Goal: Information Seeking & Learning: Check status

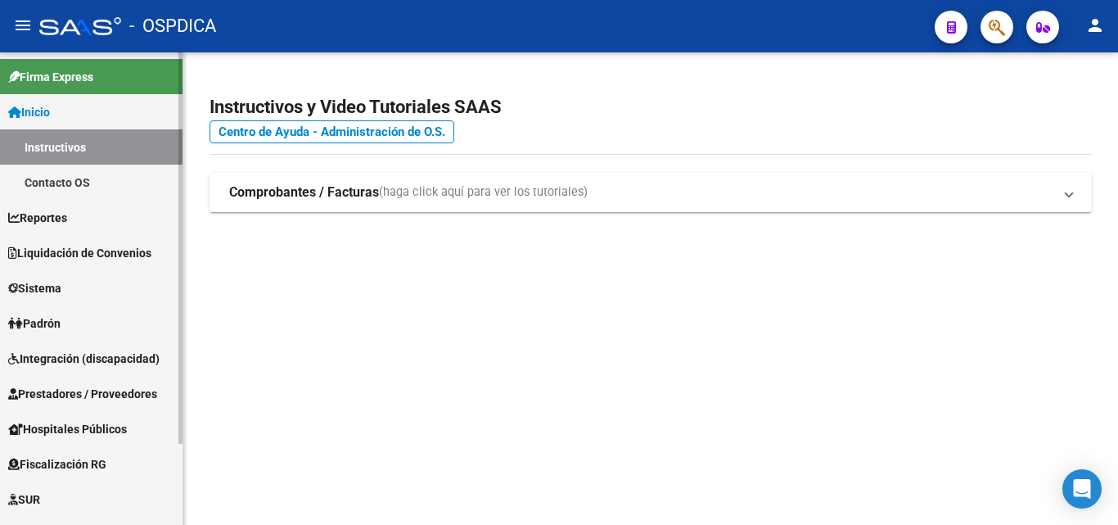
click at [47, 318] on span "Padrón" at bounding box center [34, 323] width 52 height 18
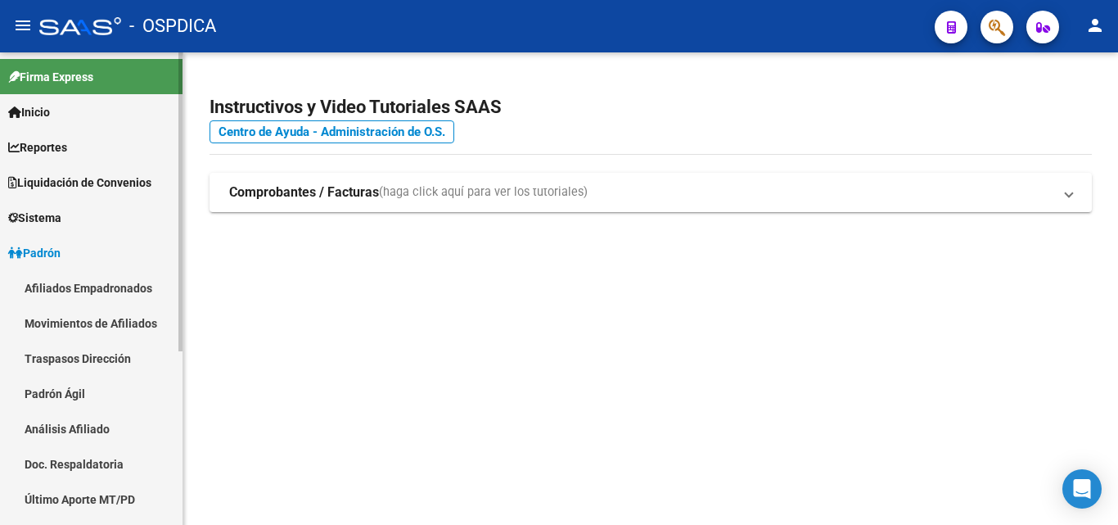
click at [56, 404] on link "Padrón Ágil" at bounding box center [91, 393] width 183 height 35
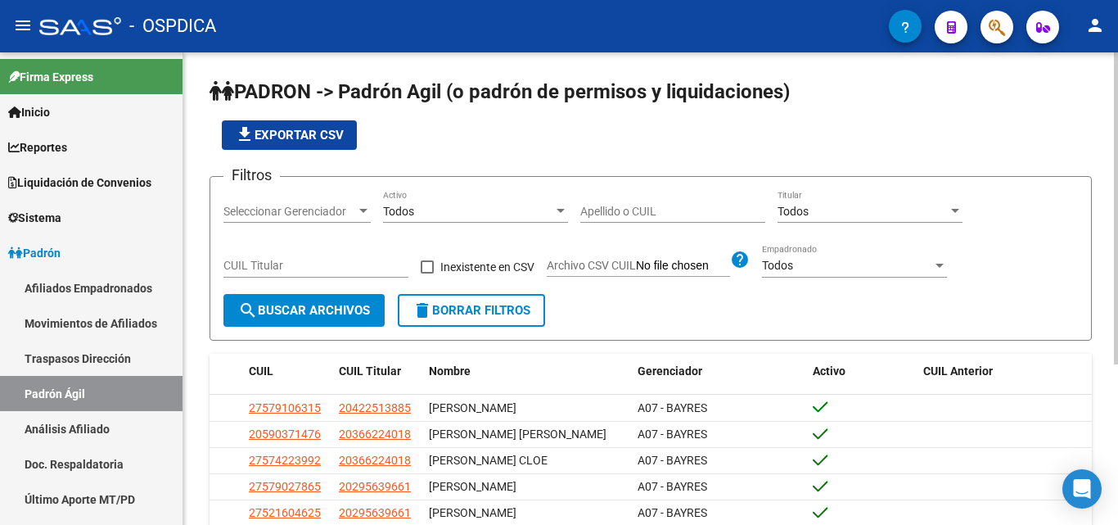
click at [659, 210] on input "Apellido o CUIL" at bounding box center [672, 212] width 185 height 14
paste input "30066983"
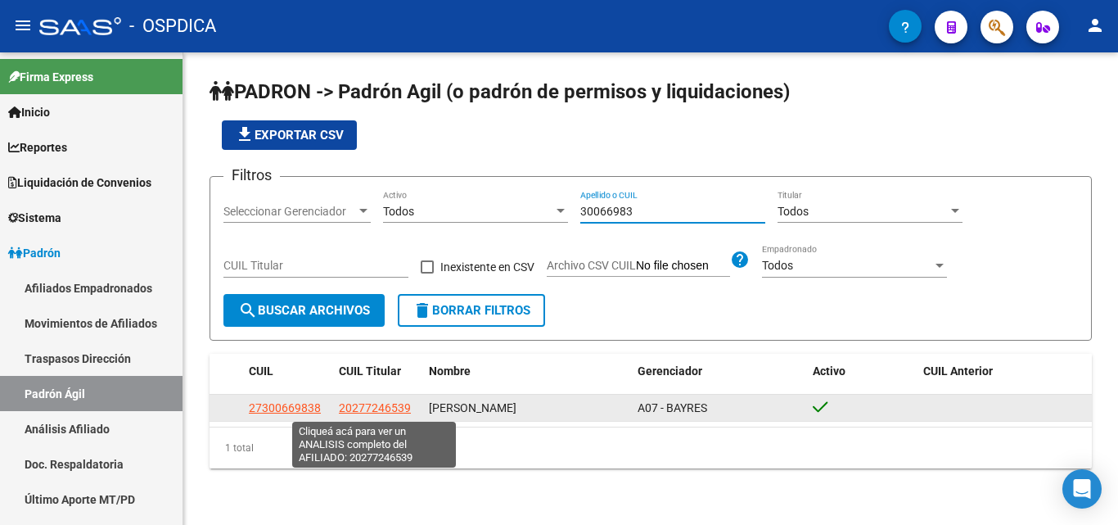
type input "30066983"
click at [384, 407] on span "20277246539" at bounding box center [375, 407] width 72 height 13
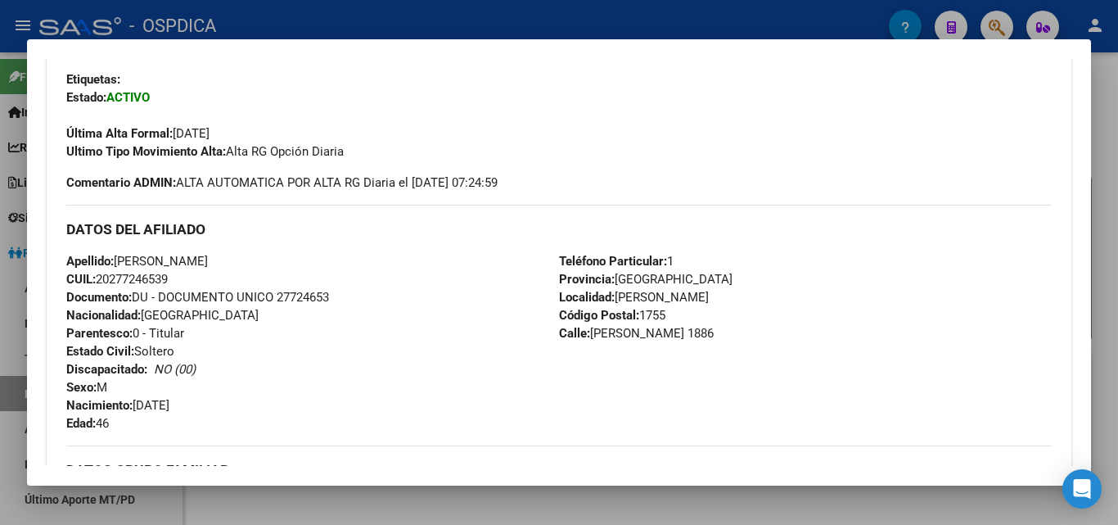
scroll to position [327, 0]
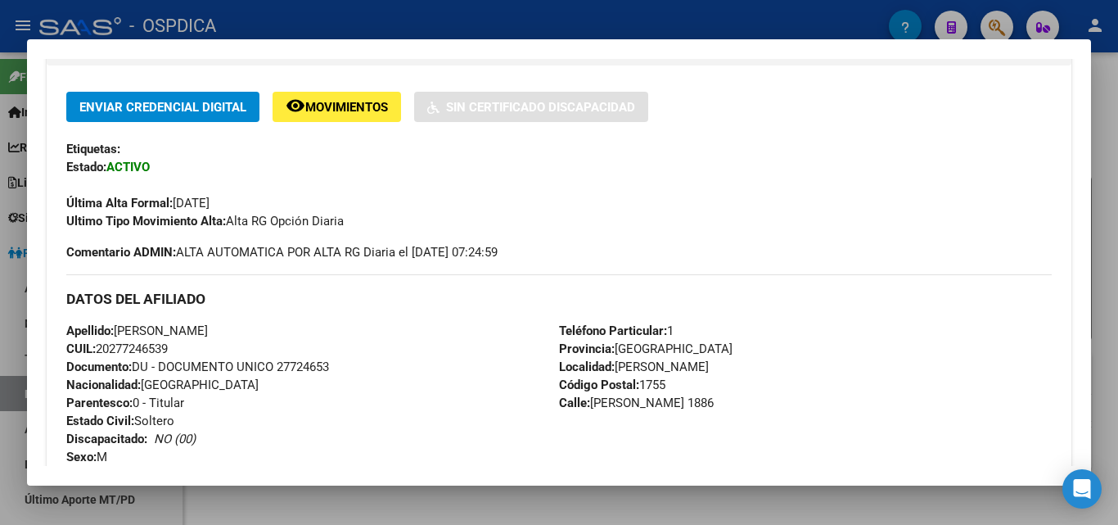
click at [647, 32] on div at bounding box center [559, 262] width 1118 height 525
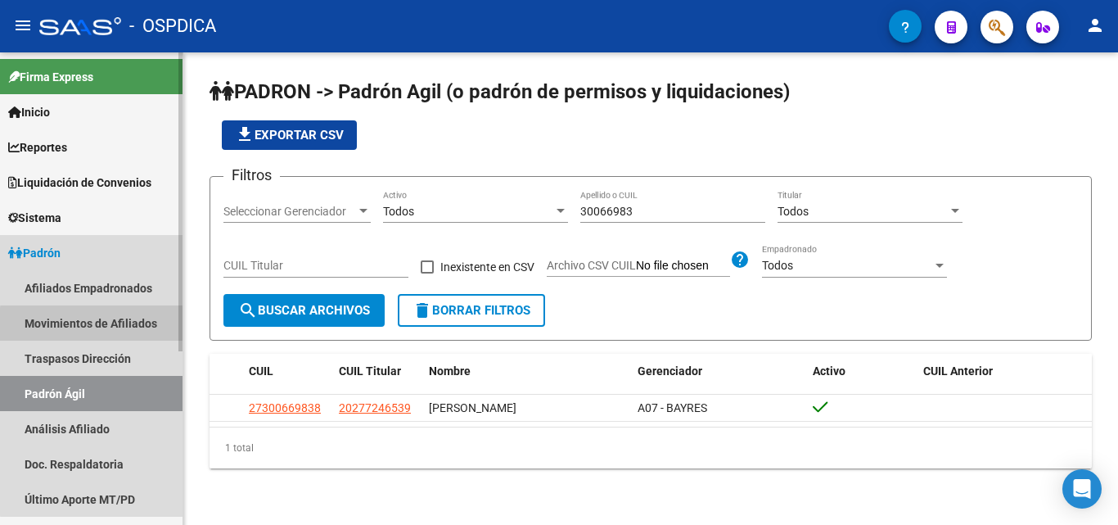
click at [114, 324] on link "Movimientos de Afiliados" at bounding box center [91, 322] width 183 height 35
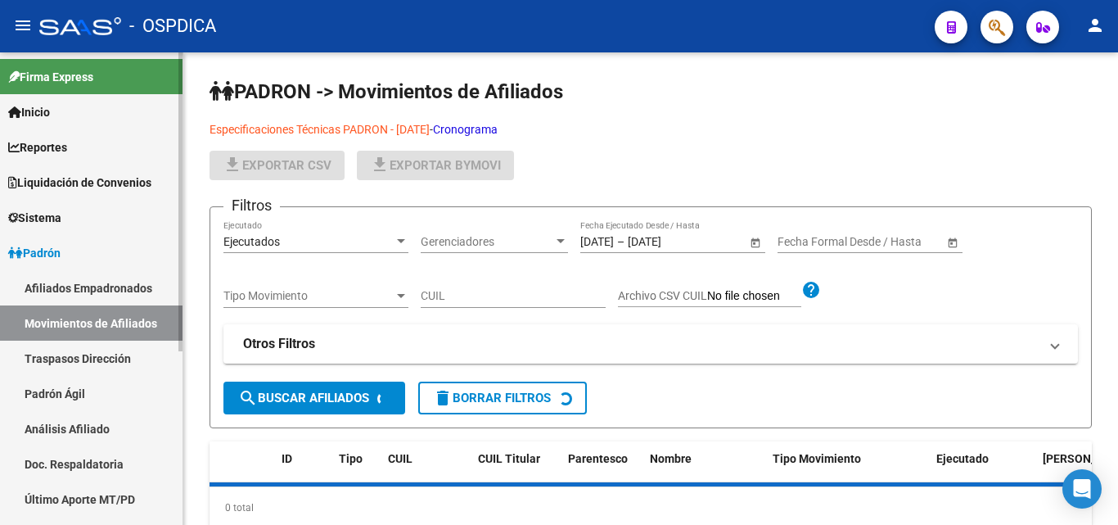
drag, startPoint x: 97, startPoint y: 285, endPoint x: 109, endPoint y: 306, distance: 24.2
click at [98, 284] on link "Afiliados Empadronados" at bounding box center [91, 287] width 183 height 35
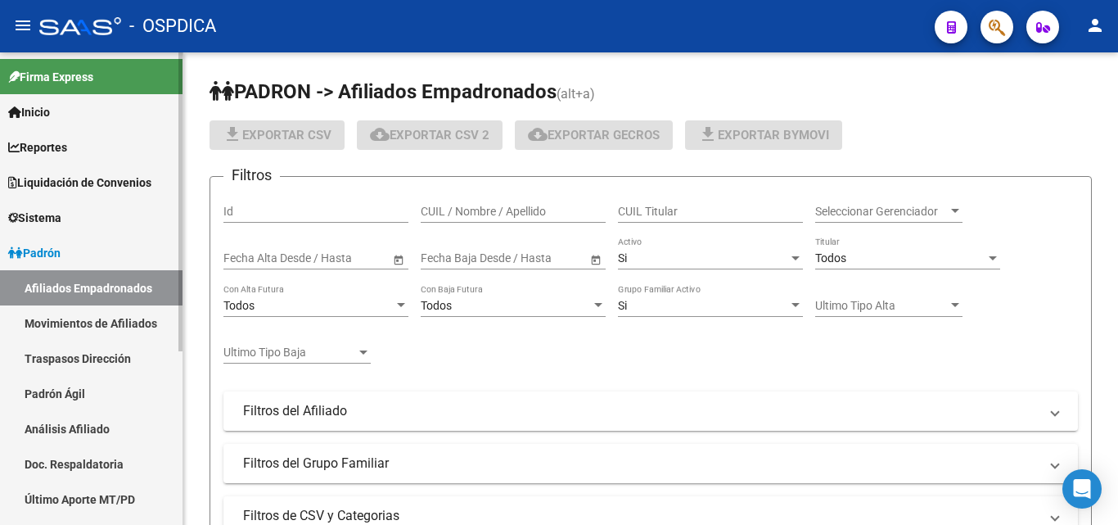
click at [105, 316] on link "Movimientos de Afiliados" at bounding box center [91, 322] width 183 height 35
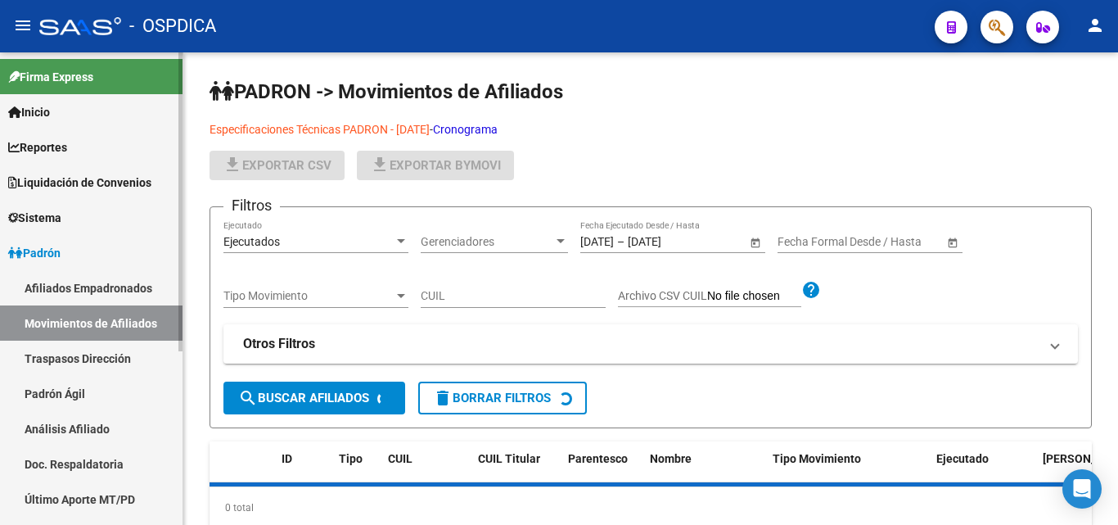
click at [63, 356] on link "Traspasos Dirección" at bounding box center [91, 358] width 183 height 35
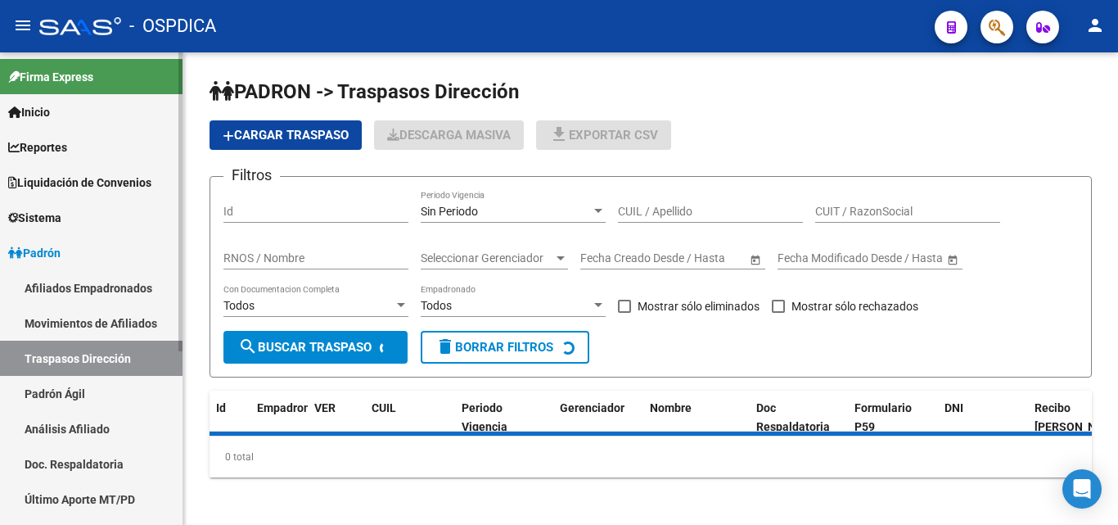
click at [64, 318] on link "Movimientos de Afiliados" at bounding box center [91, 322] width 183 height 35
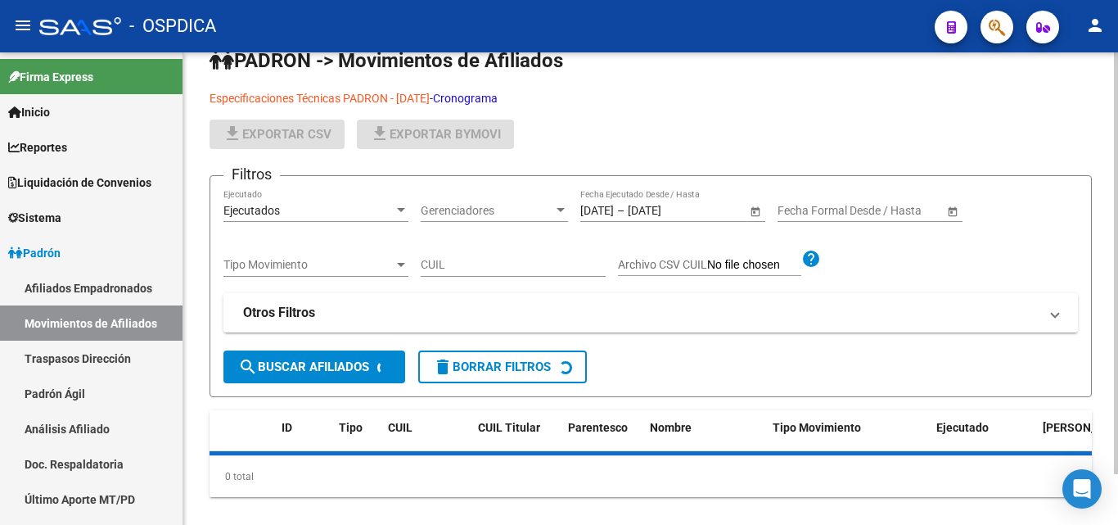
scroll to position [56, 0]
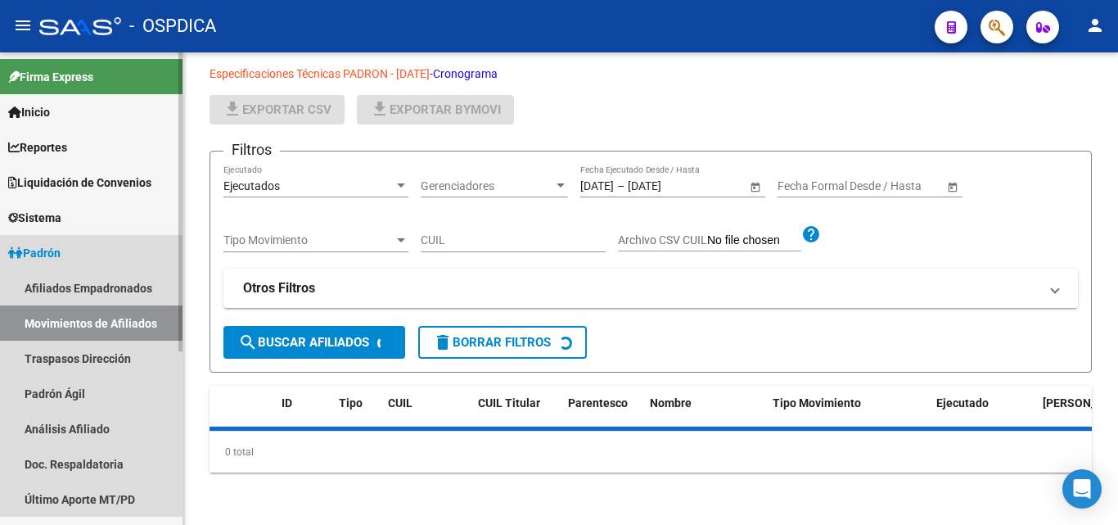
click at [74, 269] on link "Padrón" at bounding box center [91, 252] width 183 height 35
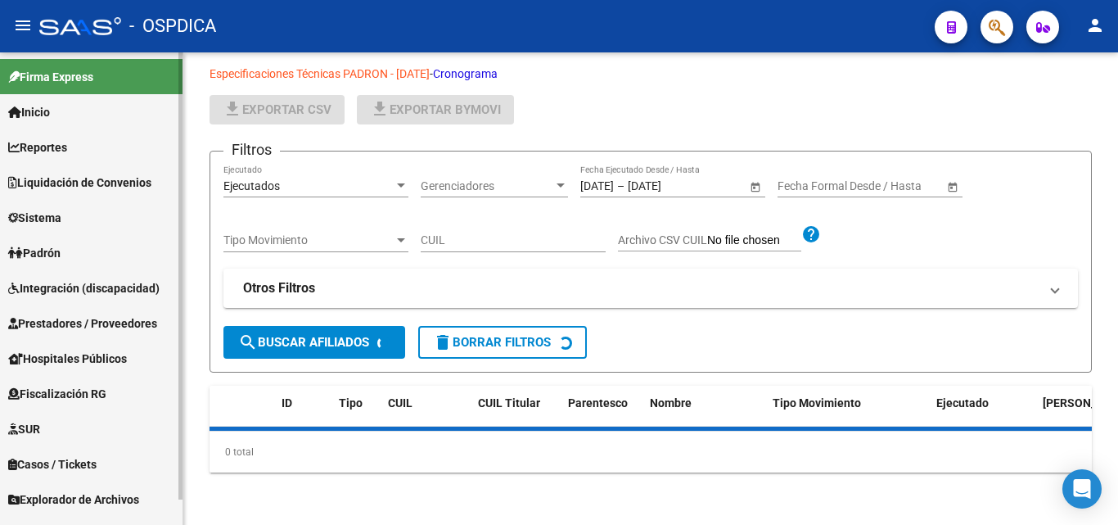
click at [61, 244] on span "Padrón" at bounding box center [34, 253] width 52 height 18
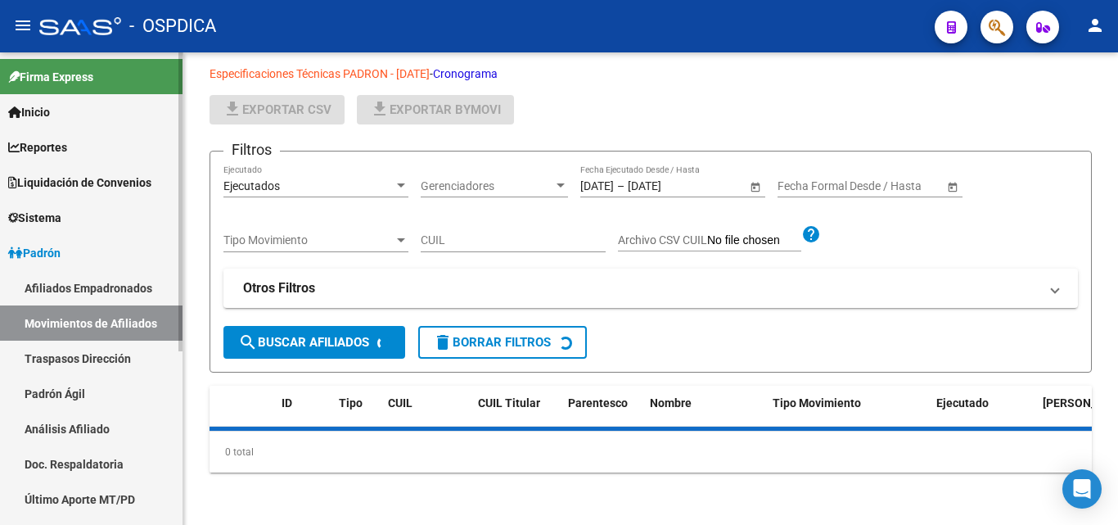
click at [44, 402] on link "Padrón Ágil" at bounding box center [91, 393] width 183 height 35
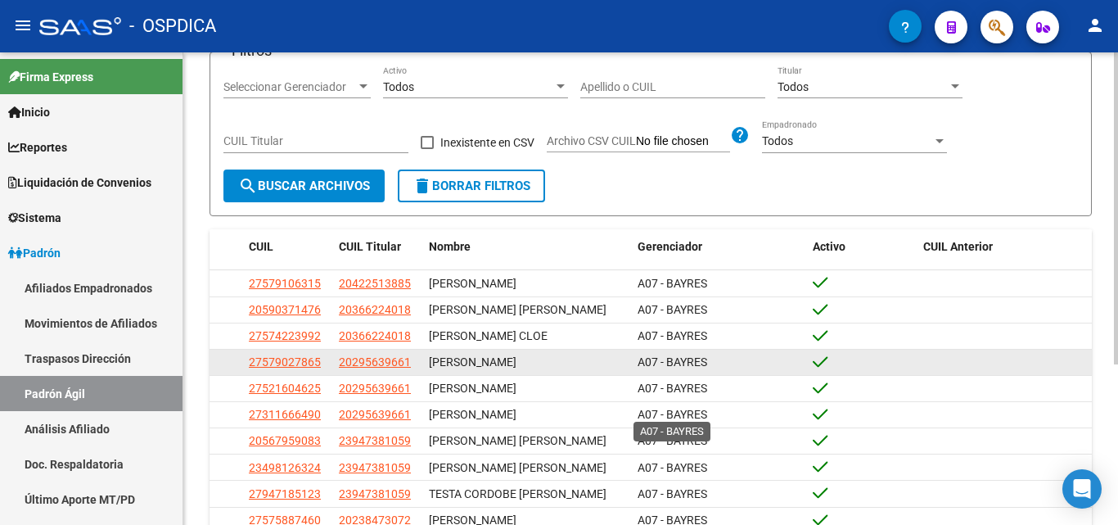
scroll to position [242, 0]
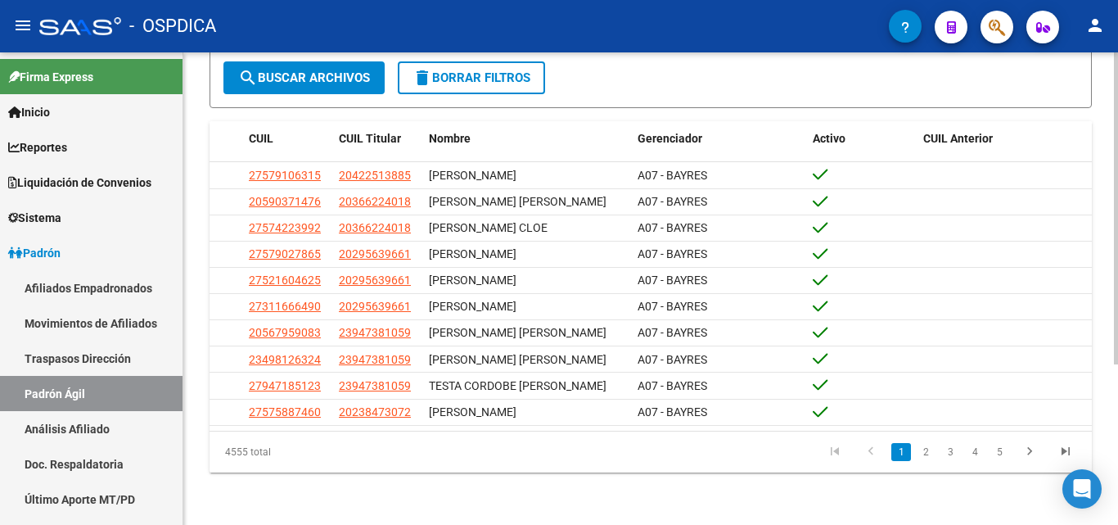
click at [260, 478] on div "PADRON -> Padrón Agil ([PERSON_NAME] de permisos y liquidaciones) file_download…" at bounding box center [650, 172] width 935 height 705
